Goal: Information Seeking & Learning: Learn about a topic

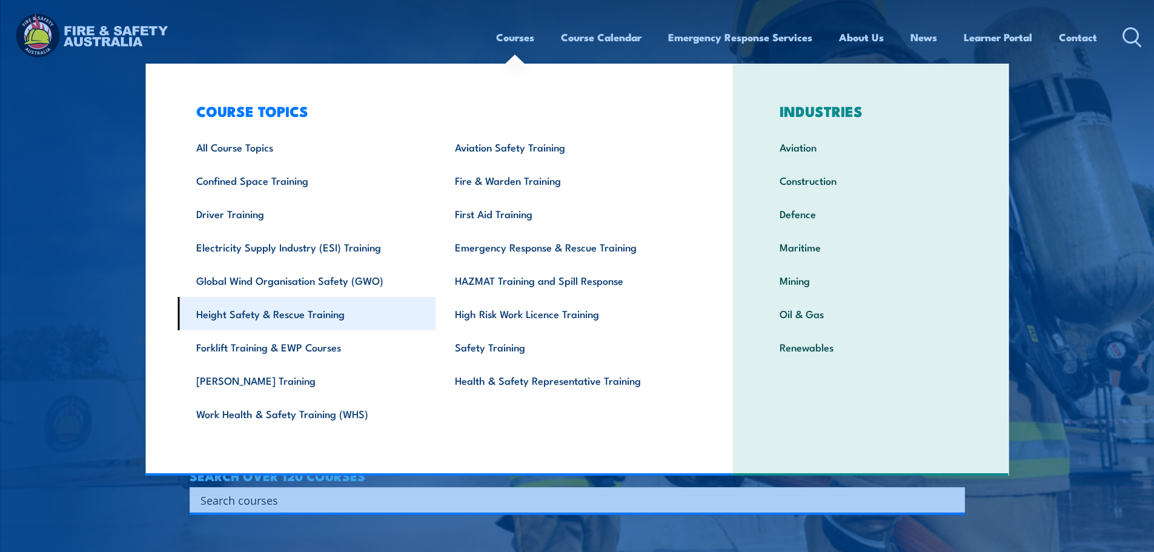
click at [318, 314] on link "Height Safety & Rescue Training" at bounding box center [307, 313] width 259 height 33
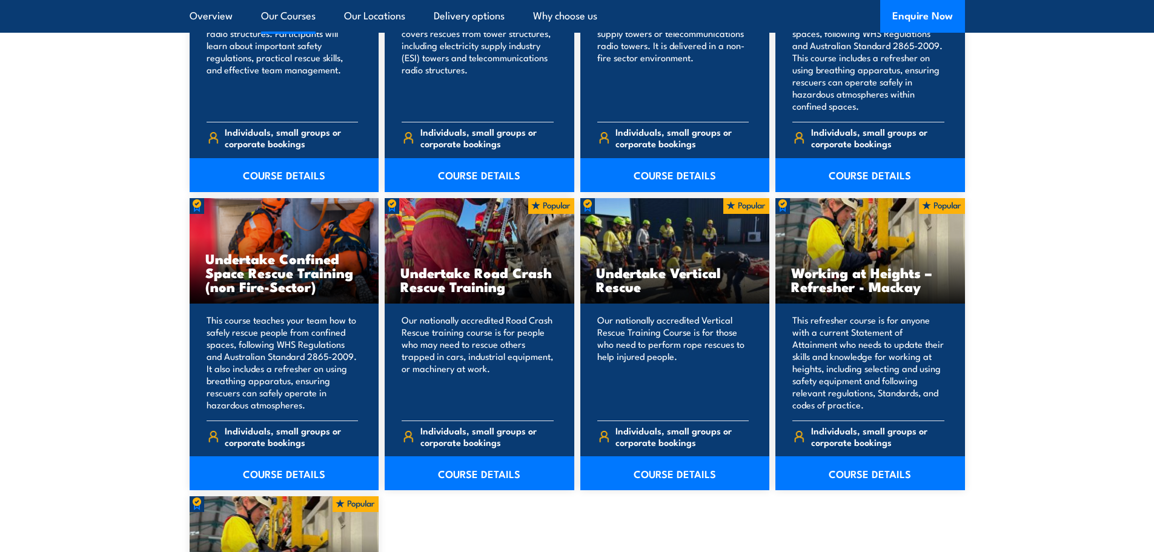
scroll to position [1151, 0]
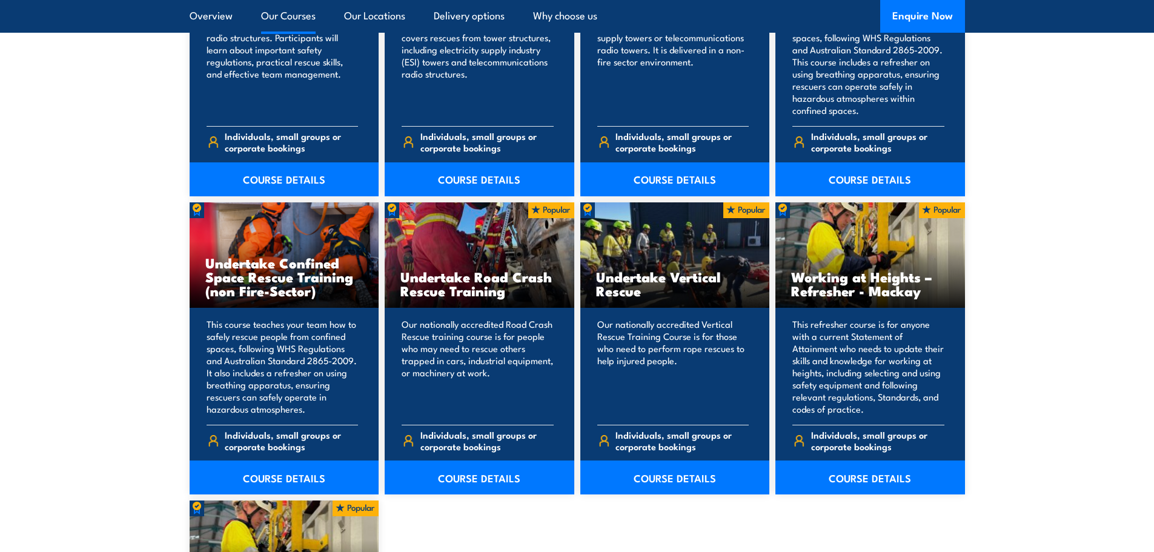
click at [293, 15] on link "Our Courses" at bounding box center [288, 16] width 55 height 32
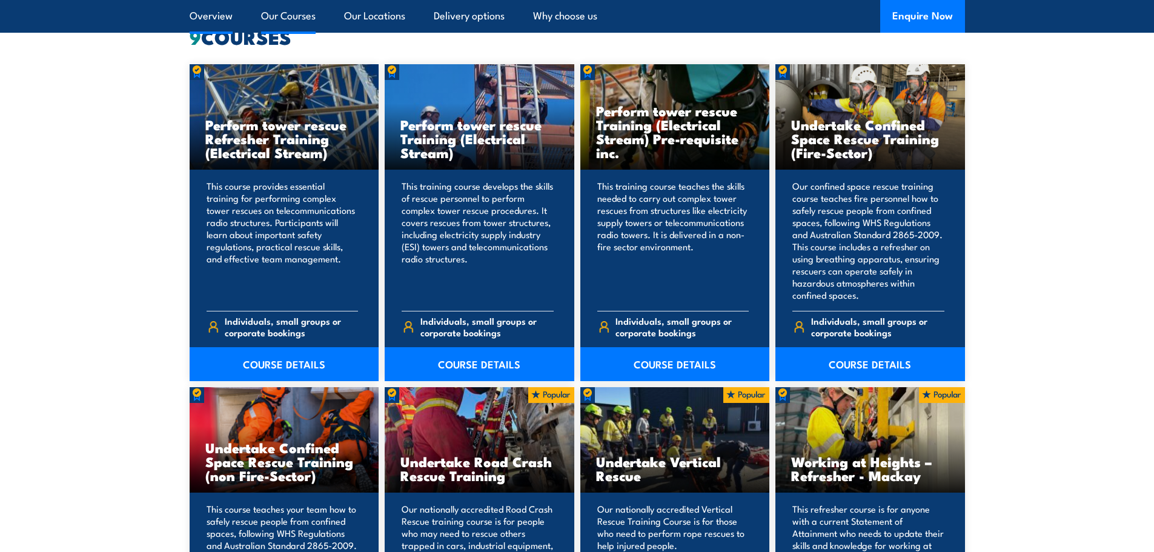
scroll to position [919, 0]
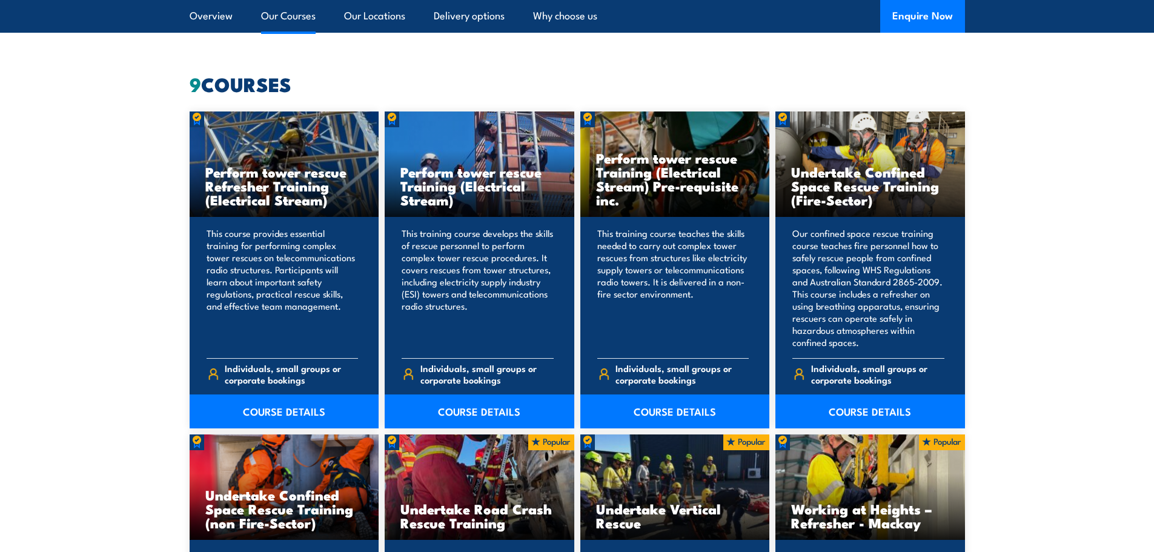
click at [290, 21] on link "Our Courses" at bounding box center [288, 16] width 55 height 32
click at [202, 14] on link "Overview" at bounding box center [211, 16] width 43 height 32
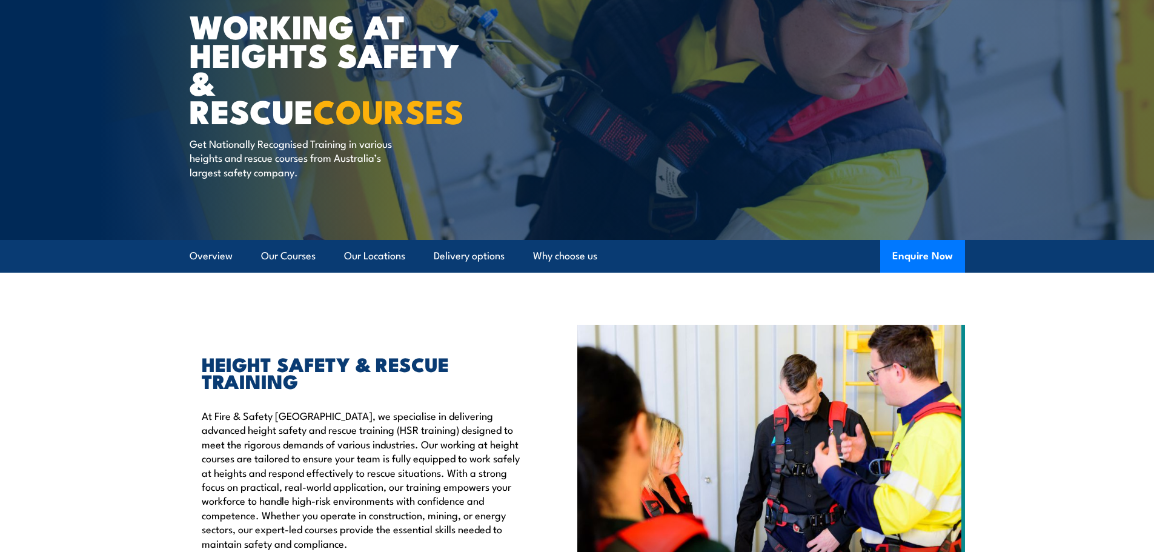
scroll to position [2, 0]
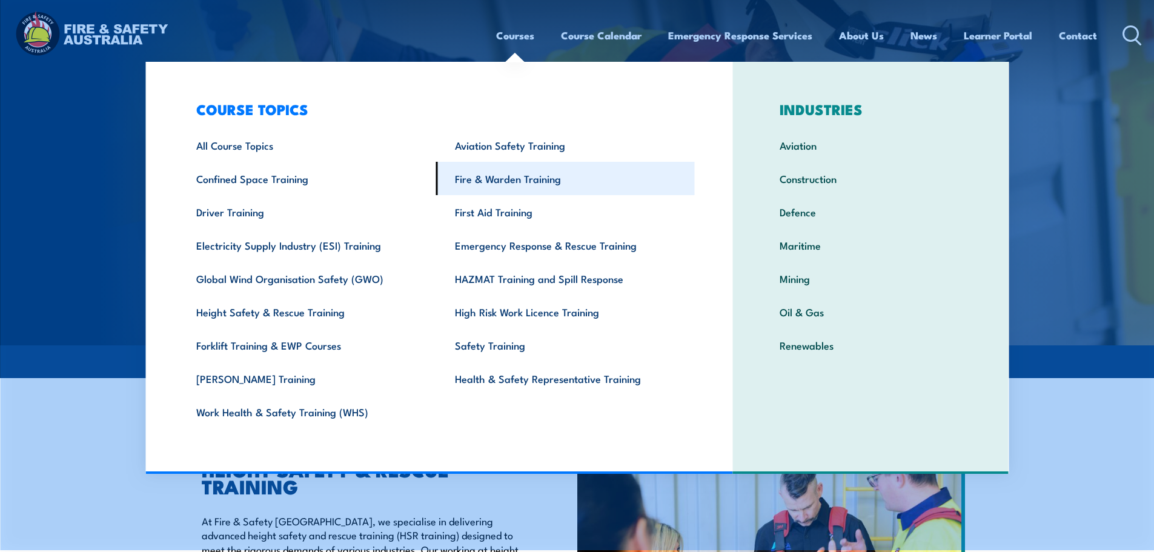
click at [519, 175] on link "Fire & Warden Training" at bounding box center [565, 178] width 259 height 33
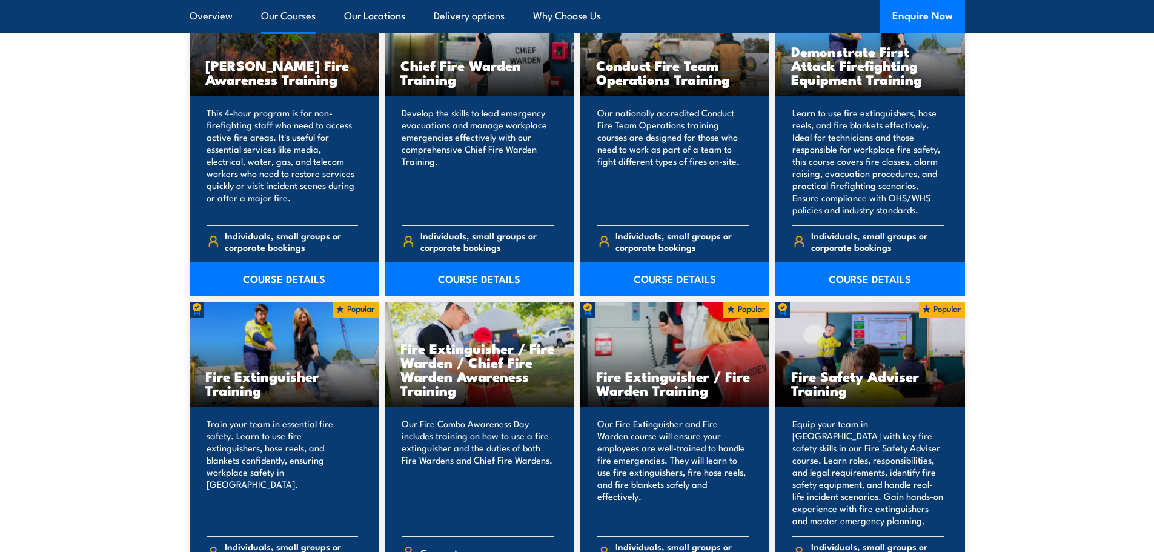
scroll to position [969, 0]
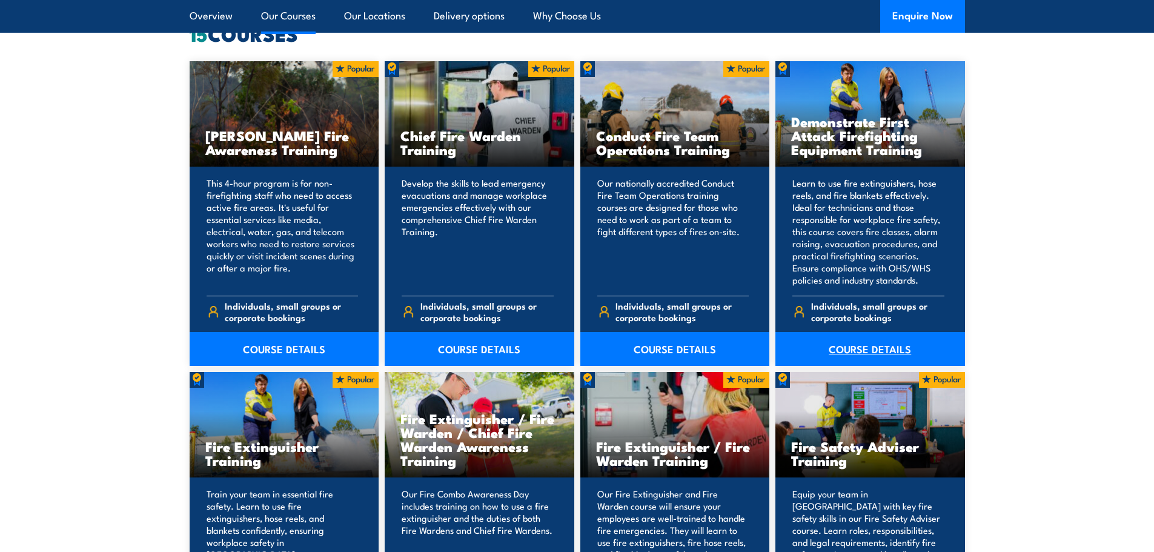
click at [852, 341] on link "COURSE DETAILS" at bounding box center [871, 349] width 190 height 34
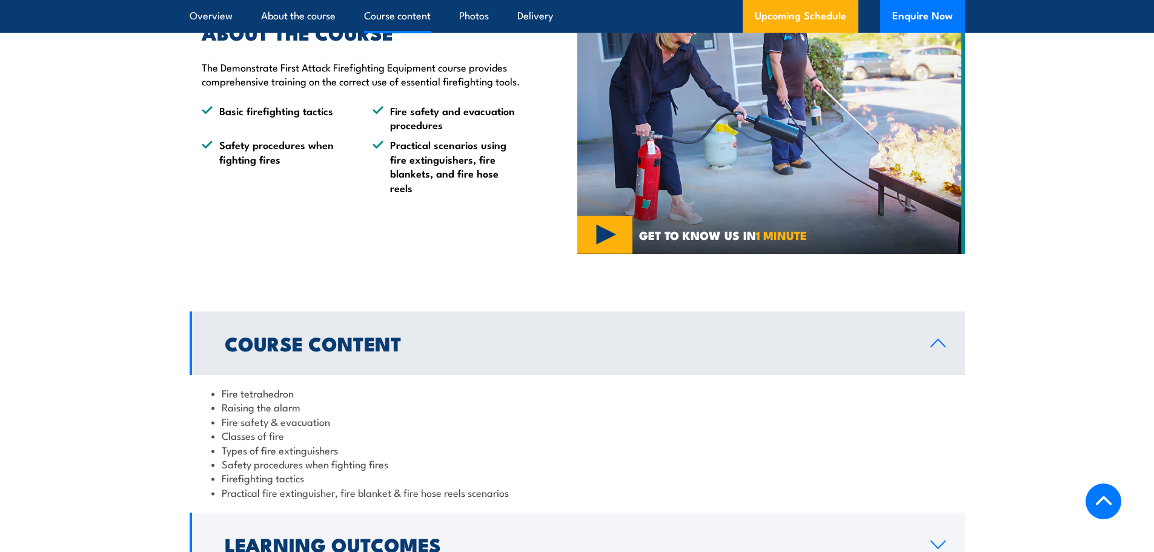
scroll to position [1272, 0]
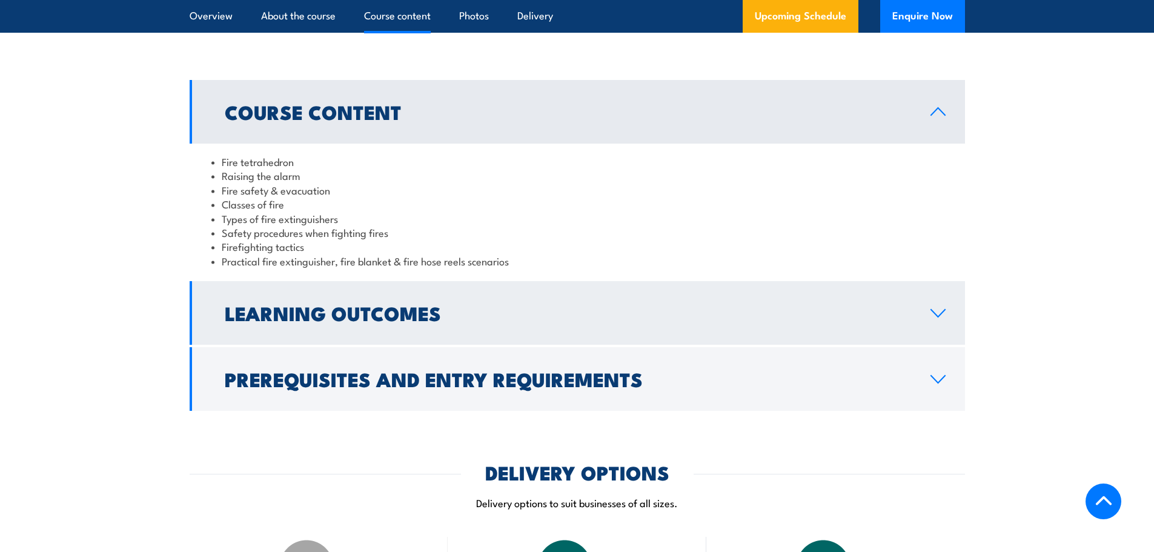
click at [945, 302] on link "Learning Outcomes" at bounding box center [578, 313] width 776 height 64
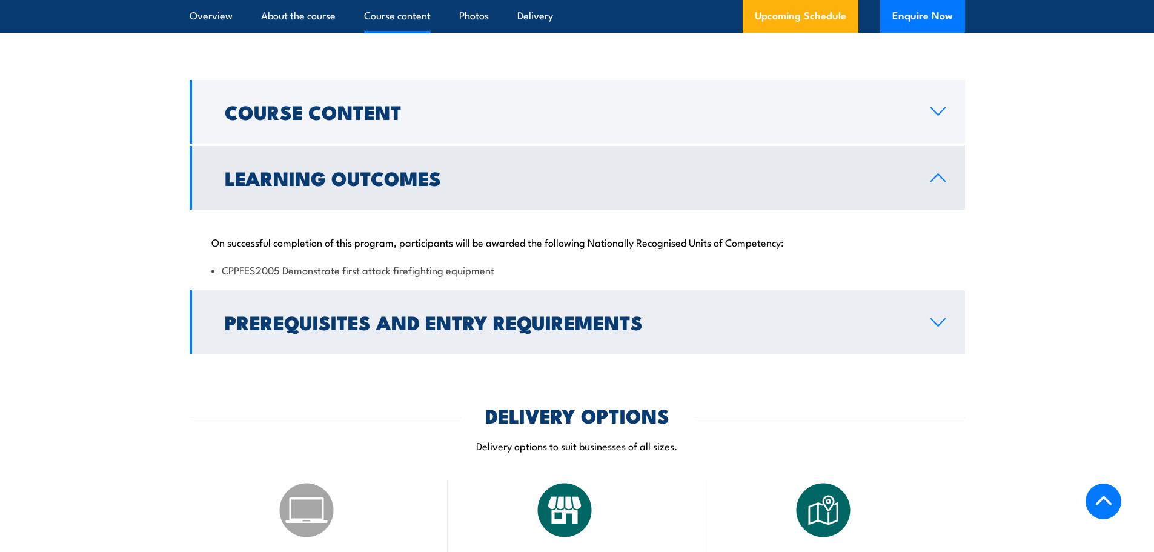
click at [948, 311] on link "Prerequisites and Entry Requirements" at bounding box center [578, 322] width 776 height 64
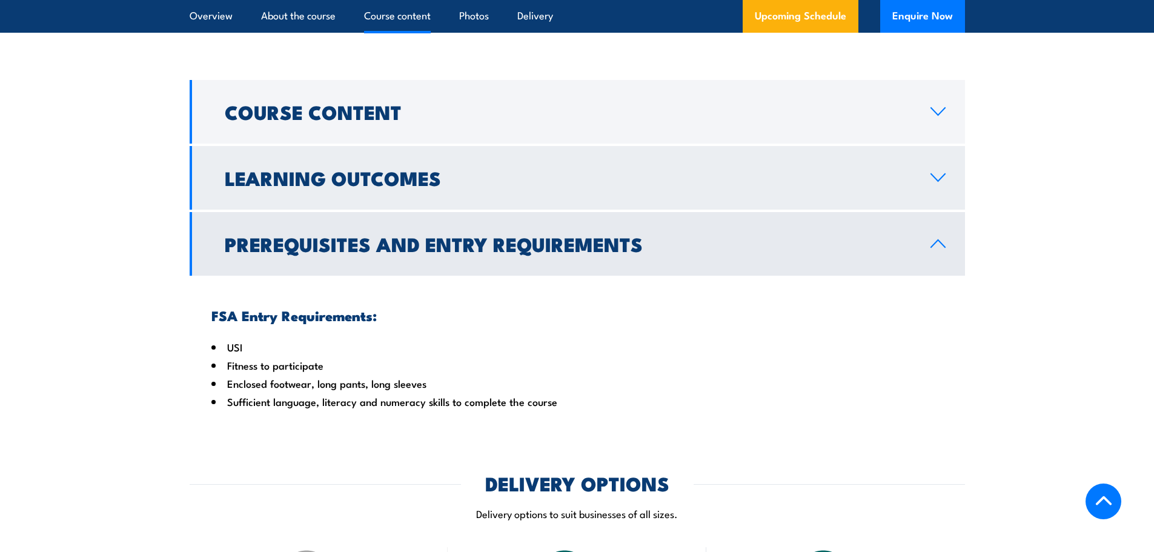
click at [940, 180] on link "Learning Outcomes" at bounding box center [578, 178] width 776 height 64
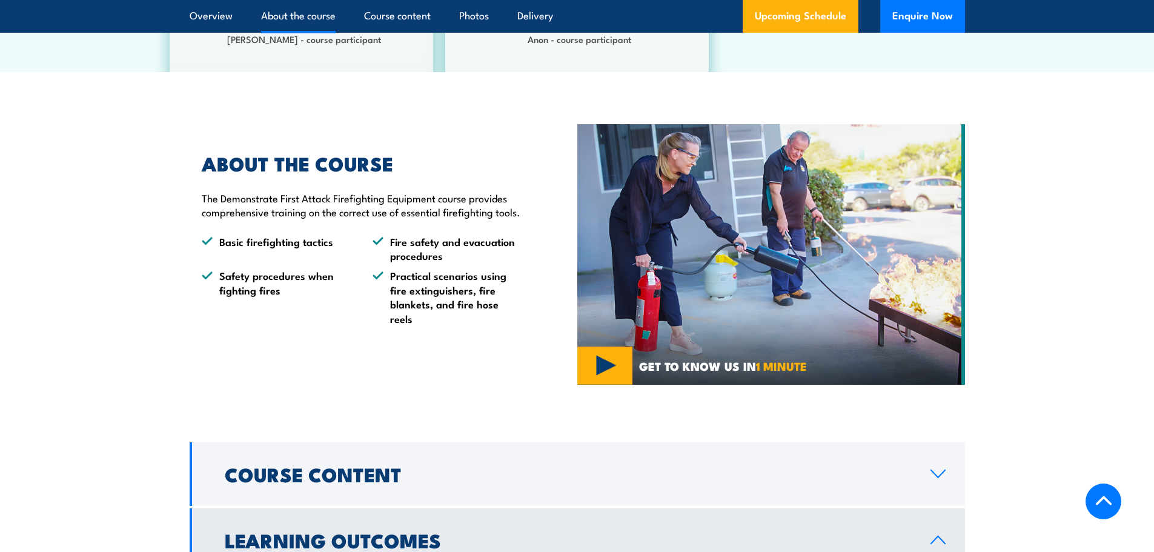
scroll to position [788, 0]
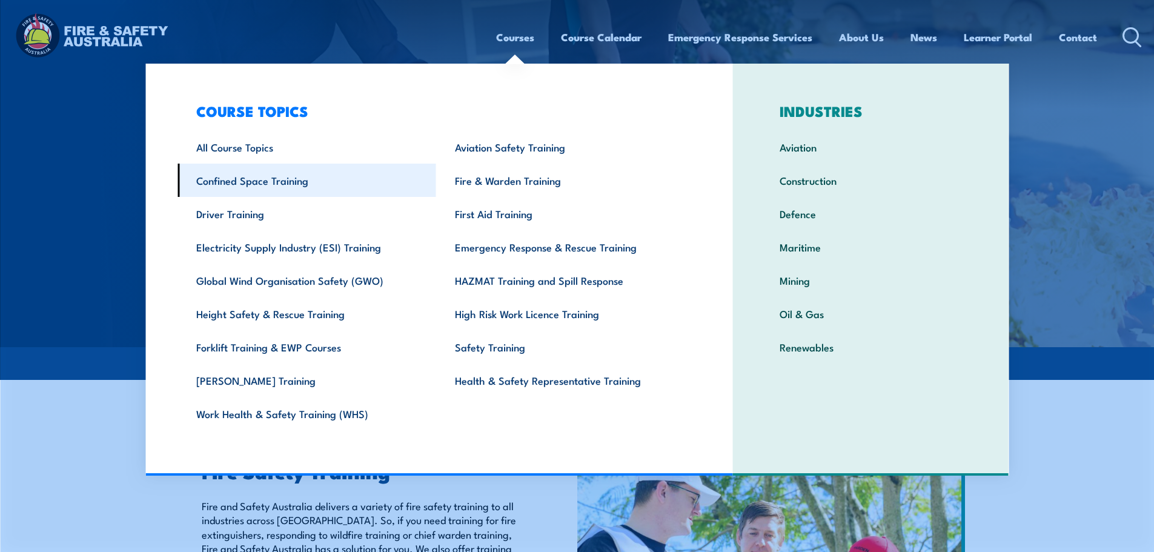
click at [273, 177] on link "Confined Space Training" at bounding box center [307, 180] width 259 height 33
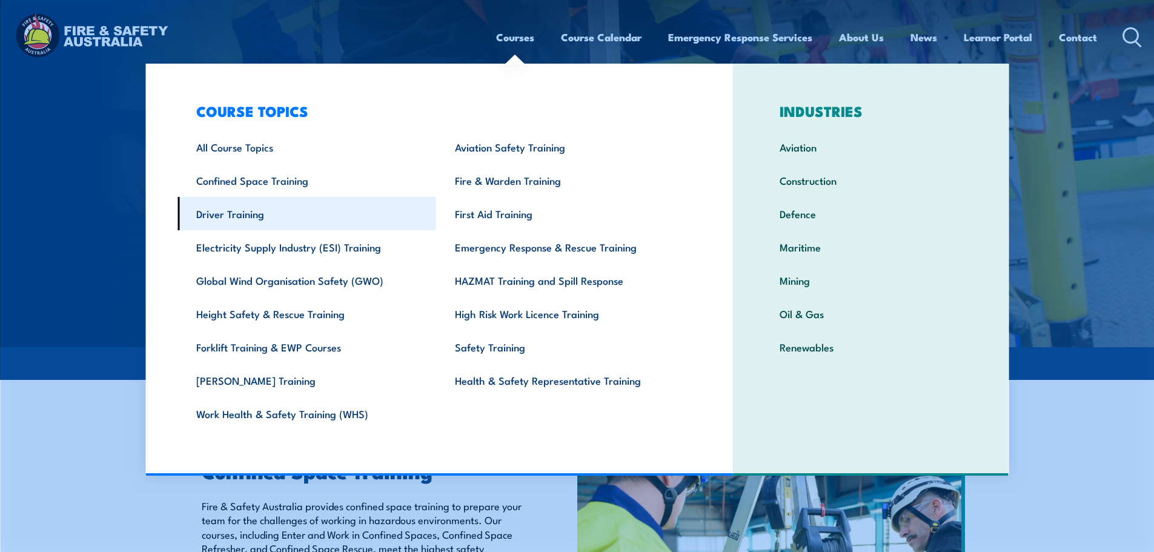
click at [245, 213] on link "Driver Training" at bounding box center [307, 213] width 259 height 33
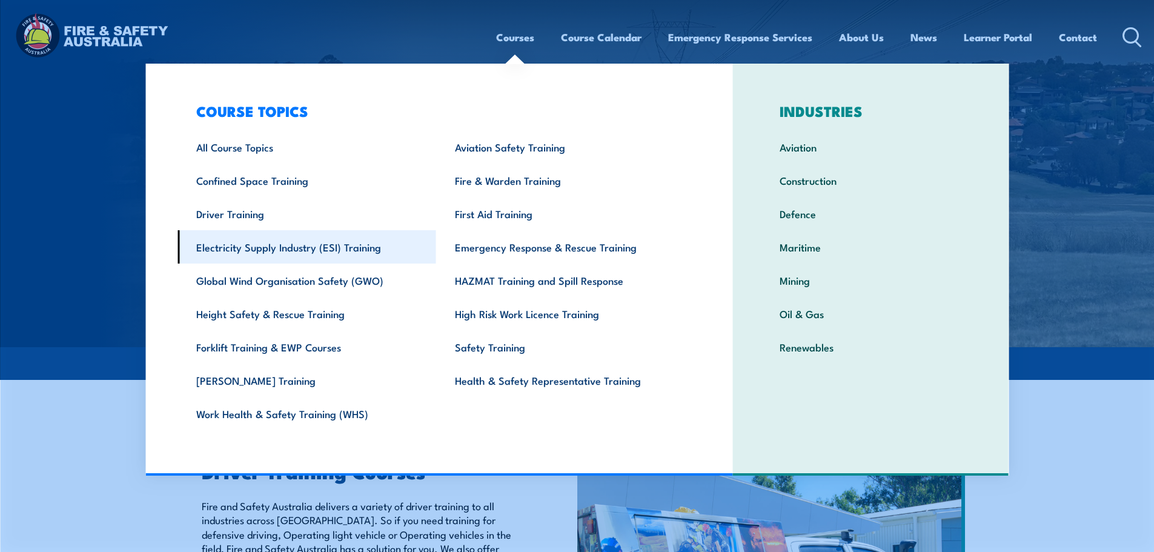
click at [236, 254] on link "Electricity Supply Industry (ESI) Training" at bounding box center [307, 246] width 259 height 33
